Goal: Task Accomplishment & Management: Use online tool/utility

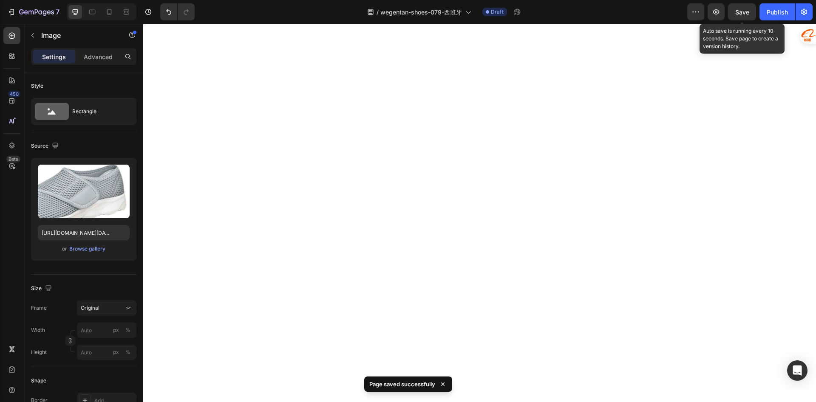
select select "ENG"
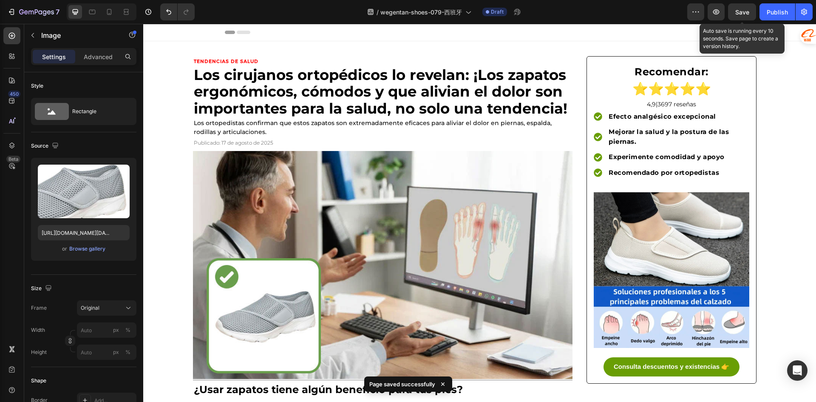
scroll to position [1913, 0]
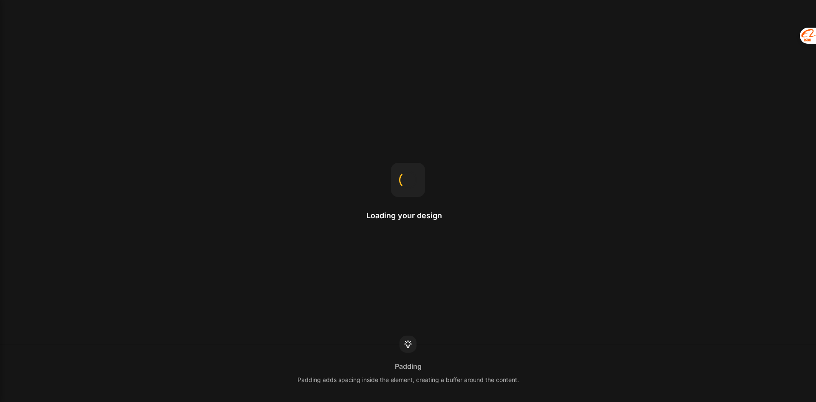
select select "ENG"
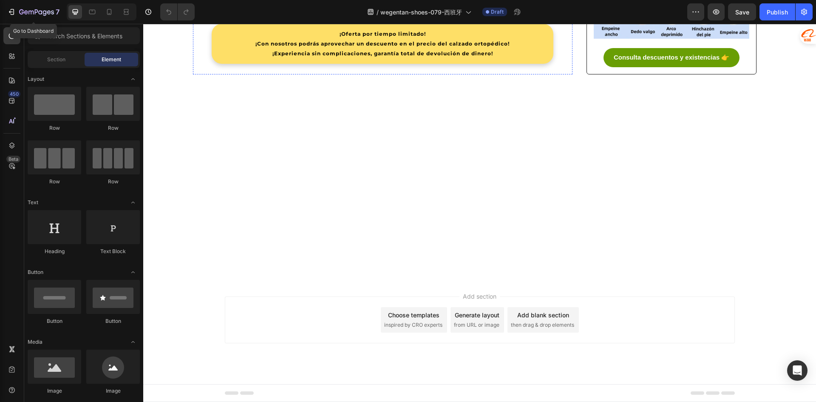
scroll to position [1955, 0]
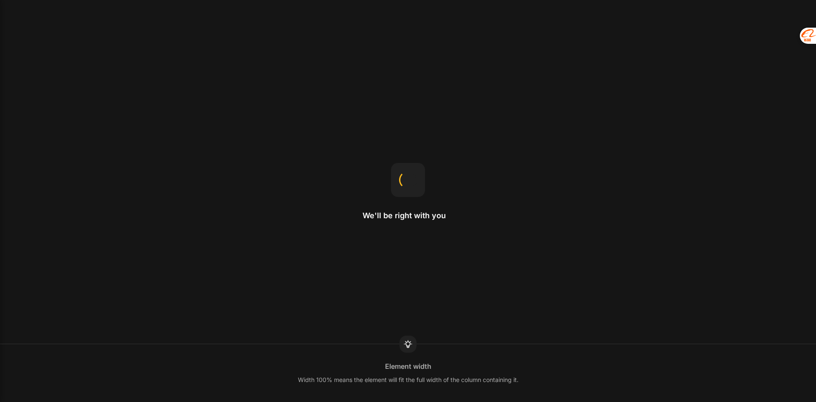
select select "ENG"
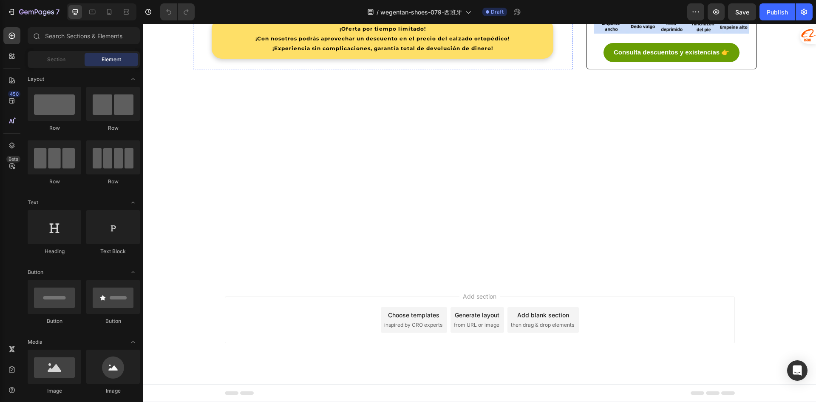
scroll to position [1870, 0]
